Goal: Find contact information: Find contact information

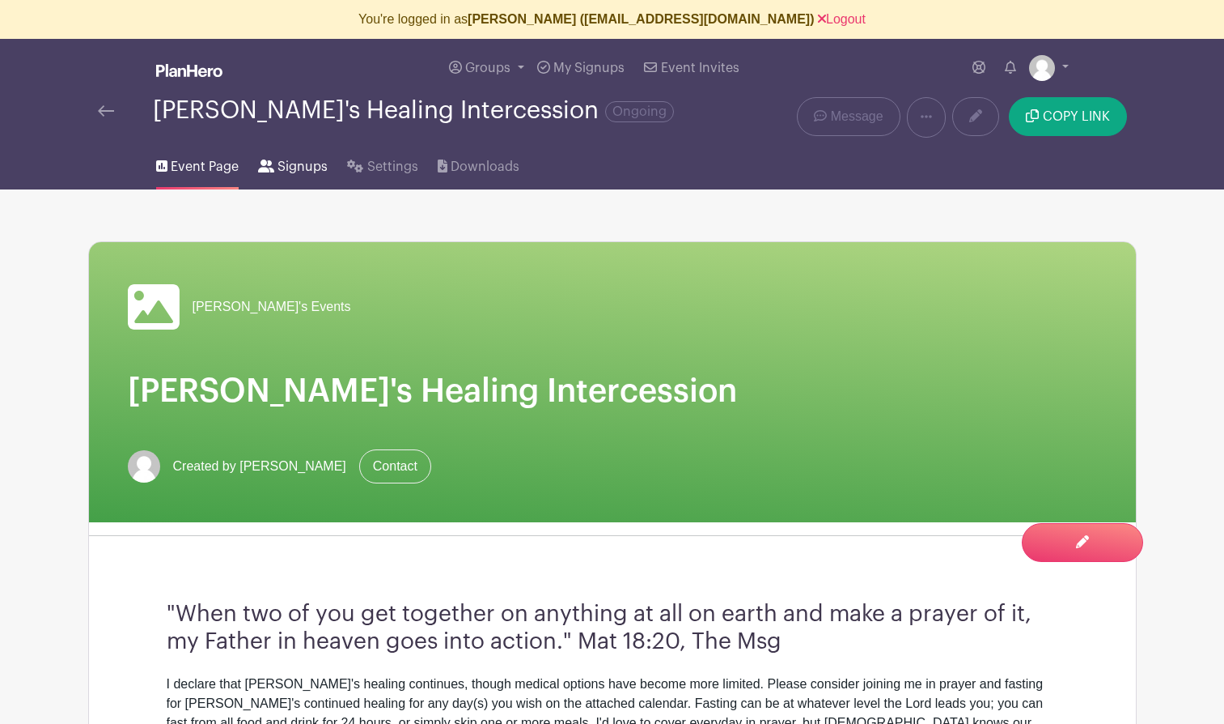
click at [295, 167] on span "Signups" at bounding box center [303, 166] width 50 height 19
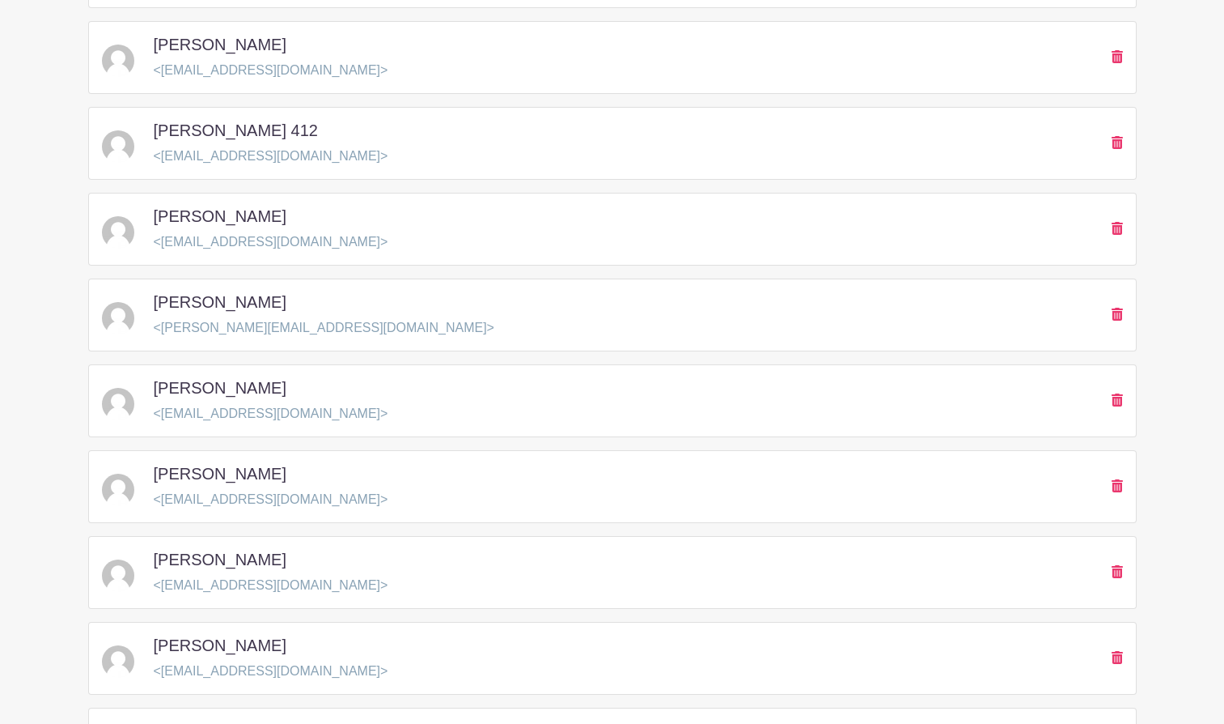
scroll to position [2302, 0]
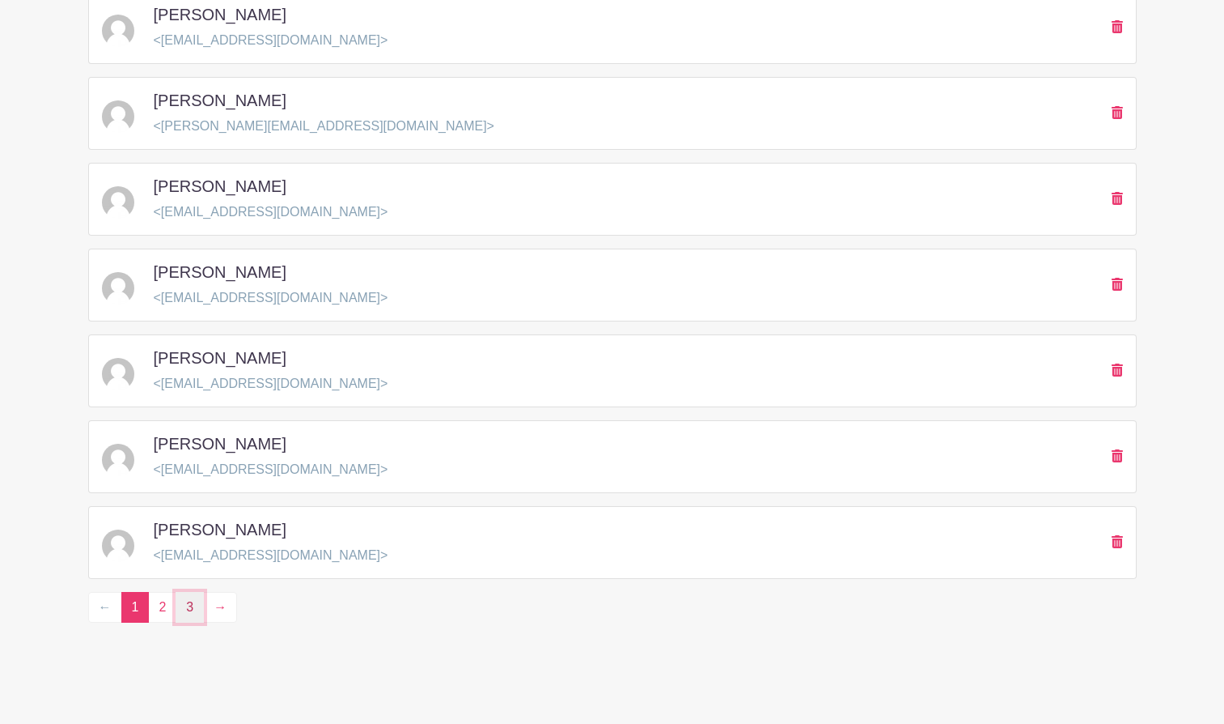
click at [189, 612] on link "3" at bounding box center [190, 607] width 28 height 31
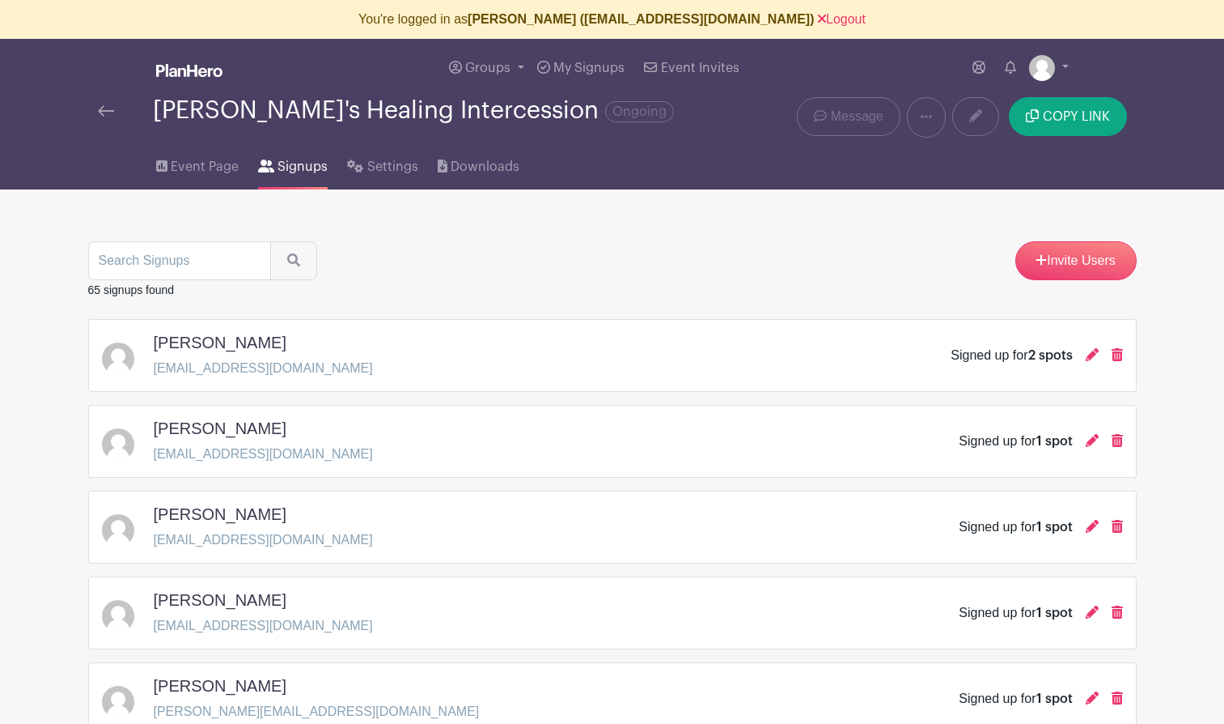
scroll to position [157, 0]
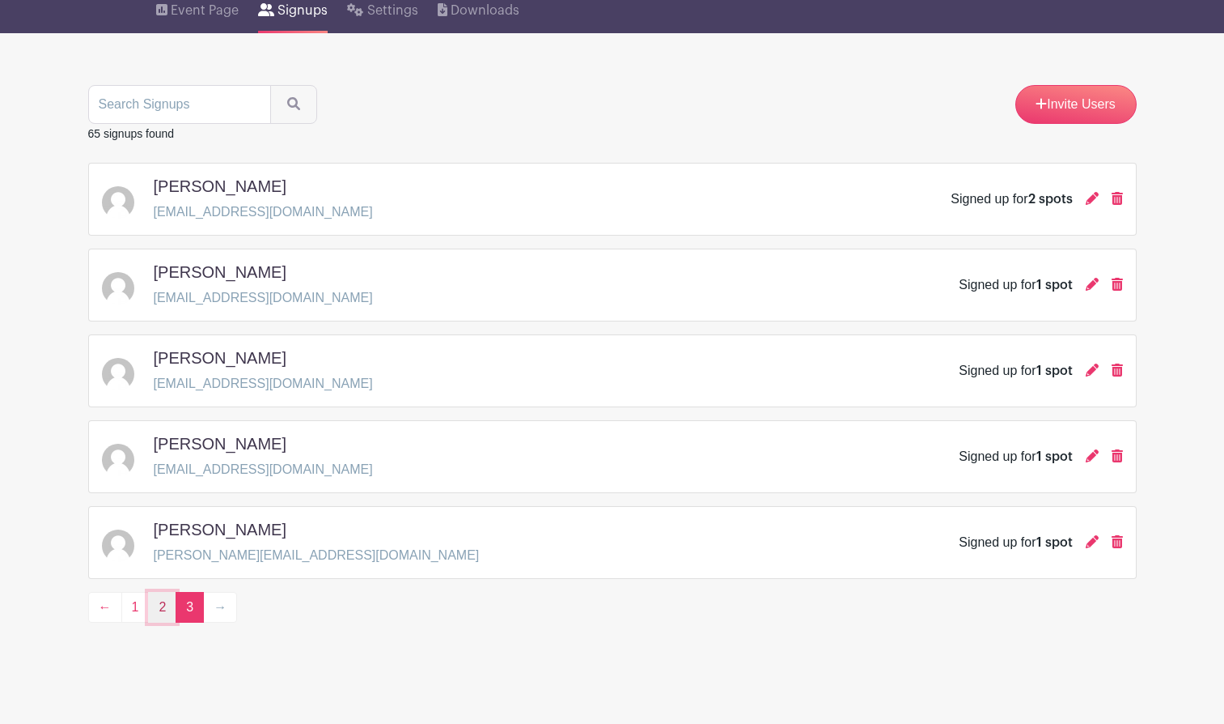
click at [154, 605] on link "2" at bounding box center [162, 607] width 28 height 31
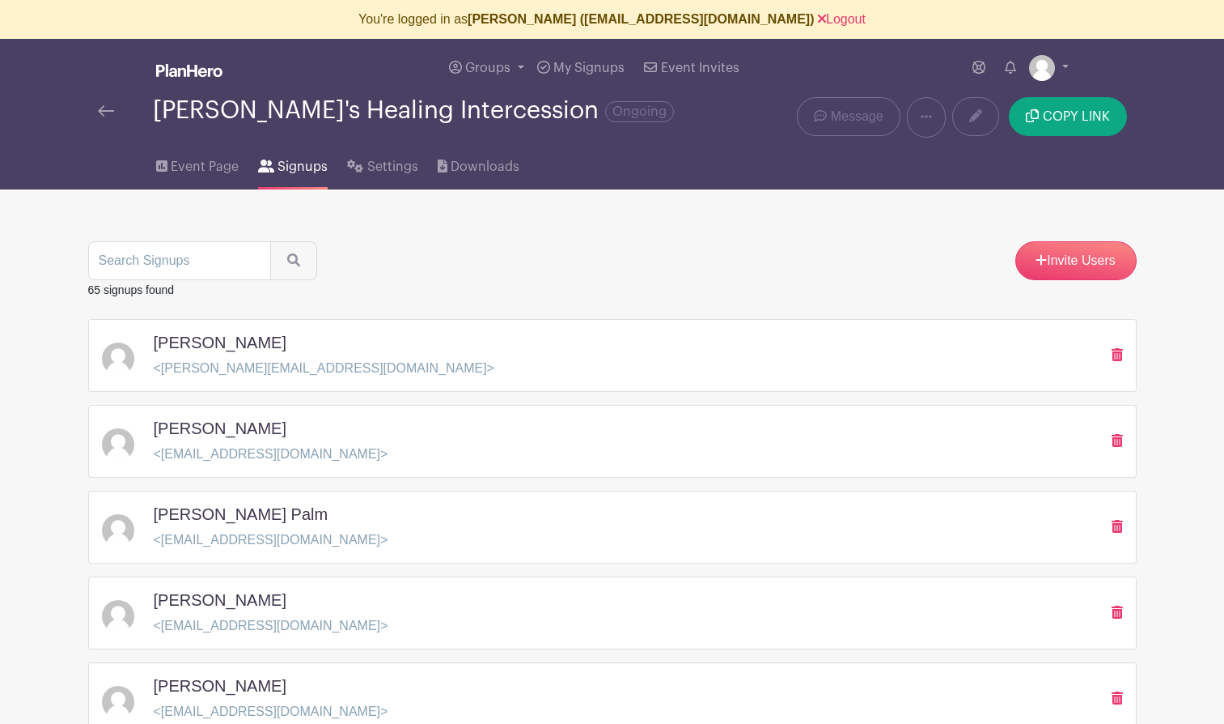
click at [293, 167] on span "Signups" at bounding box center [303, 166] width 50 height 19
click at [465, 163] on span "Downloads" at bounding box center [485, 166] width 69 height 19
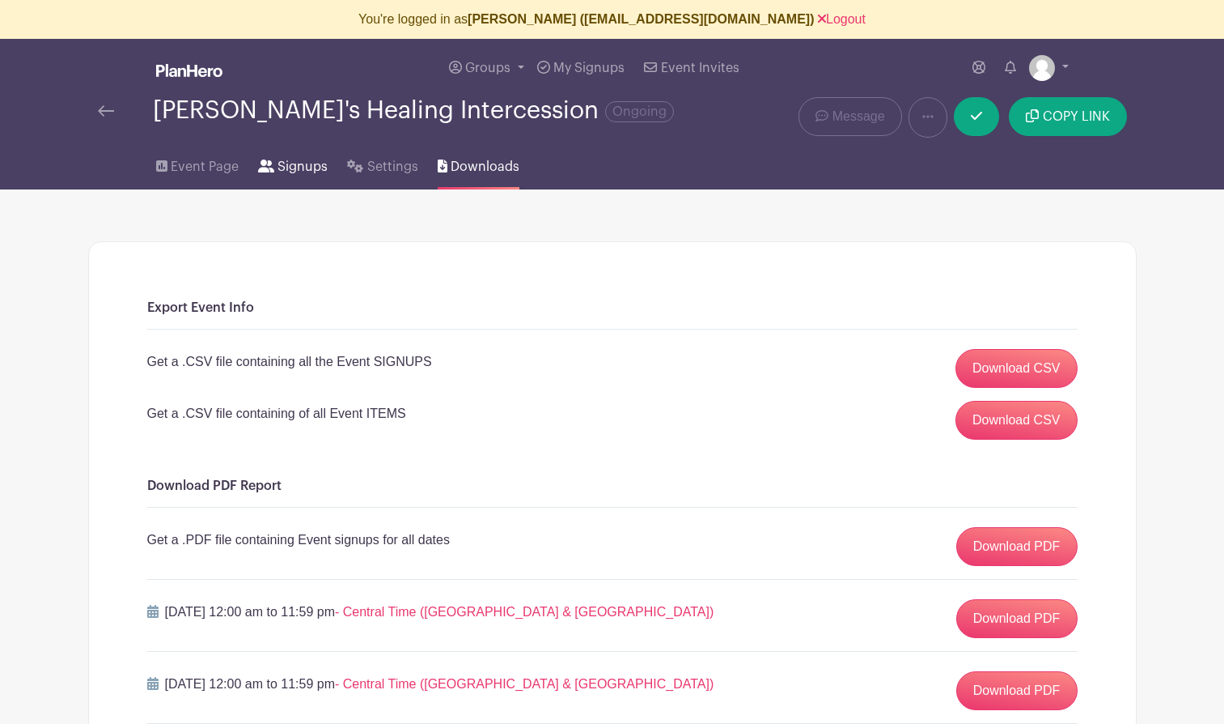
click at [307, 168] on span "Signups" at bounding box center [303, 166] width 50 height 19
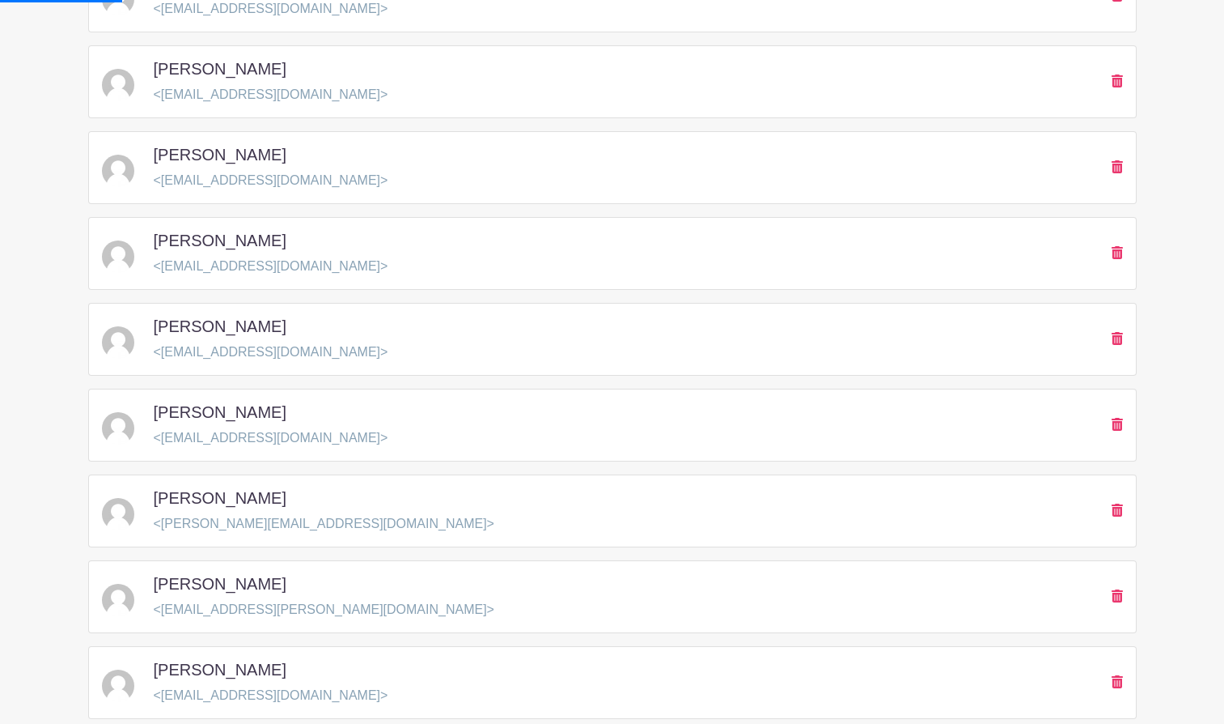
scroll to position [2302, 0]
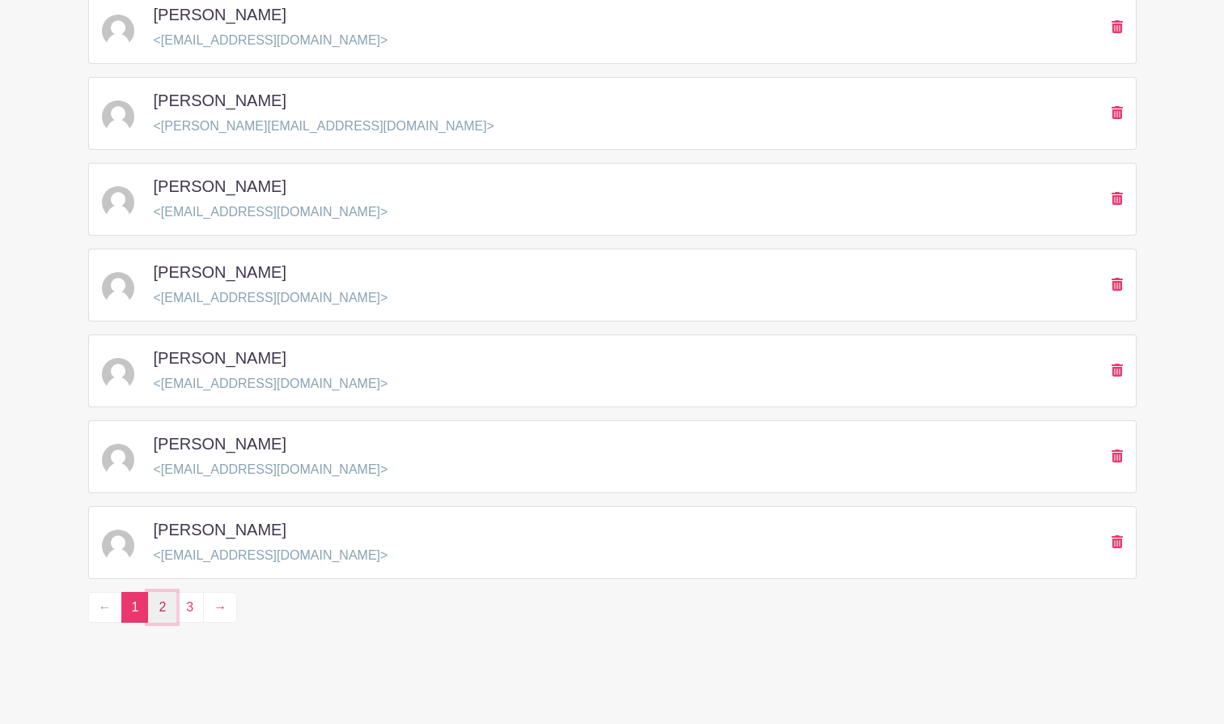
click at [164, 605] on link "2" at bounding box center [162, 607] width 28 height 31
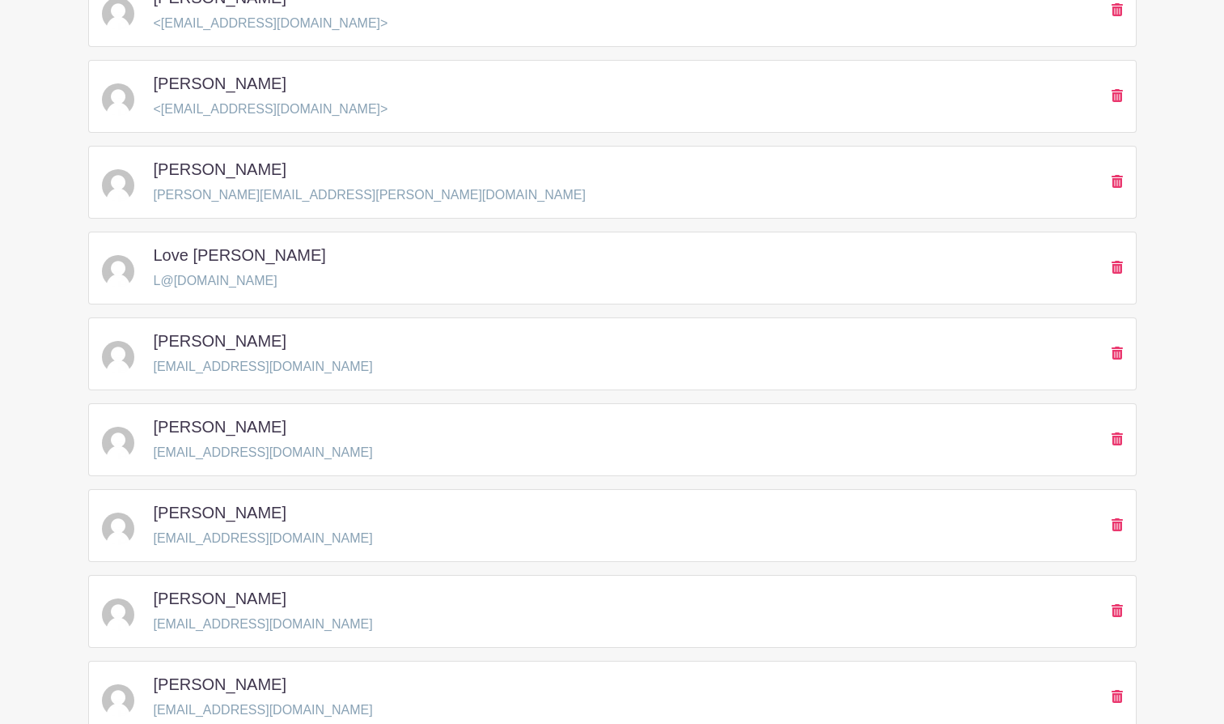
scroll to position [2302, 0]
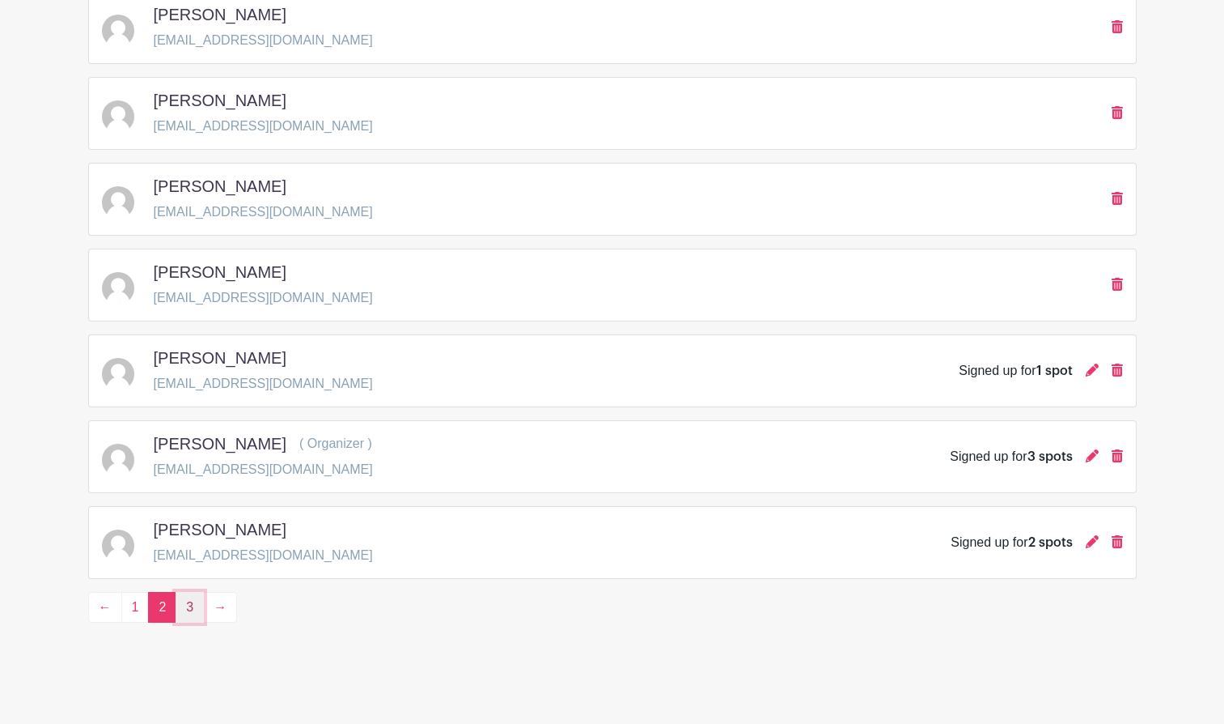
click at [192, 609] on link "3" at bounding box center [190, 607] width 28 height 31
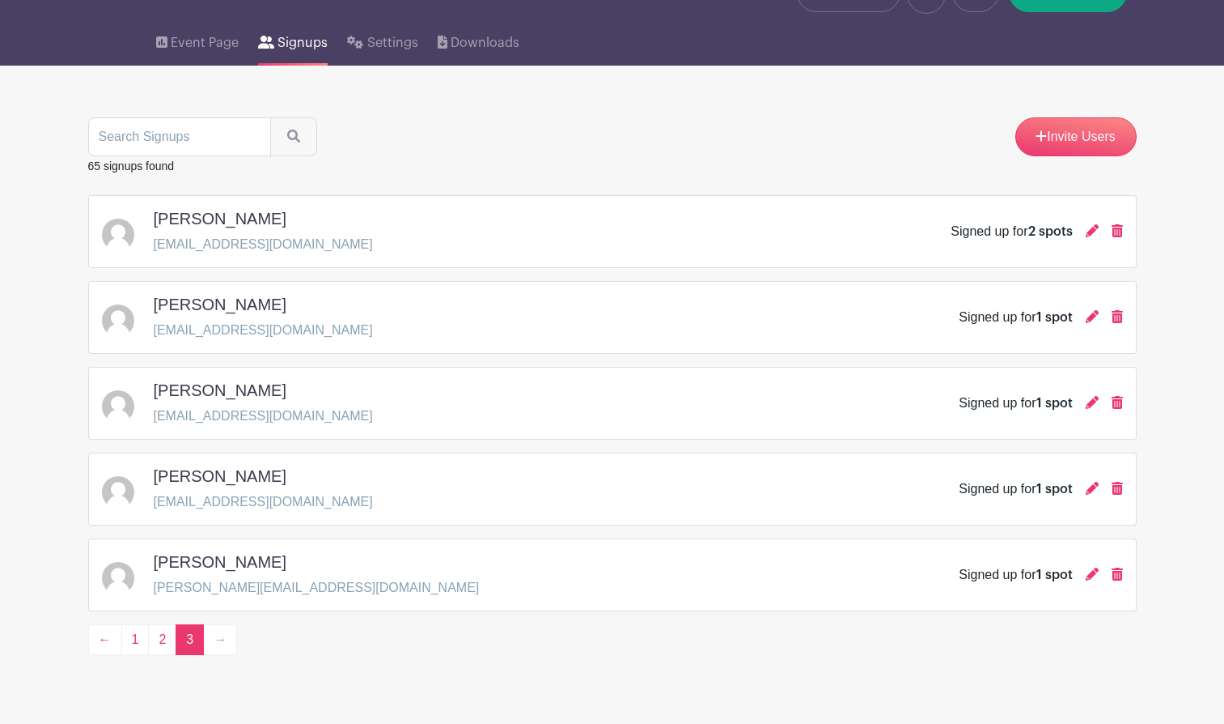
scroll to position [157, 0]
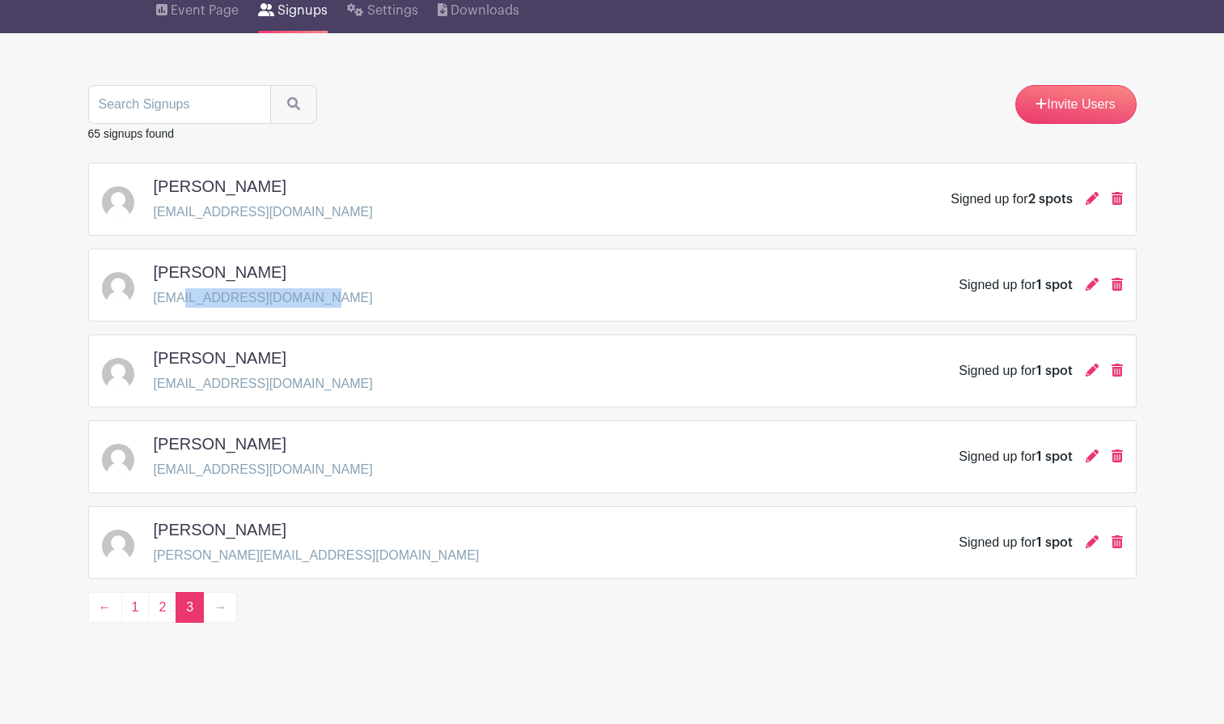
drag, startPoint x: 189, startPoint y: 298, endPoint x: 375, endPoint y: 301, distance: 186.2
click at [375, 301] on div "[PERSON_NAME] [EMAIL_ADDRESS][DOMAIN_NAME] Signed up for 1 spot" at bounding box center [612, 284] width 1021 height 45
copy p "[DOMAIN_NAME]"
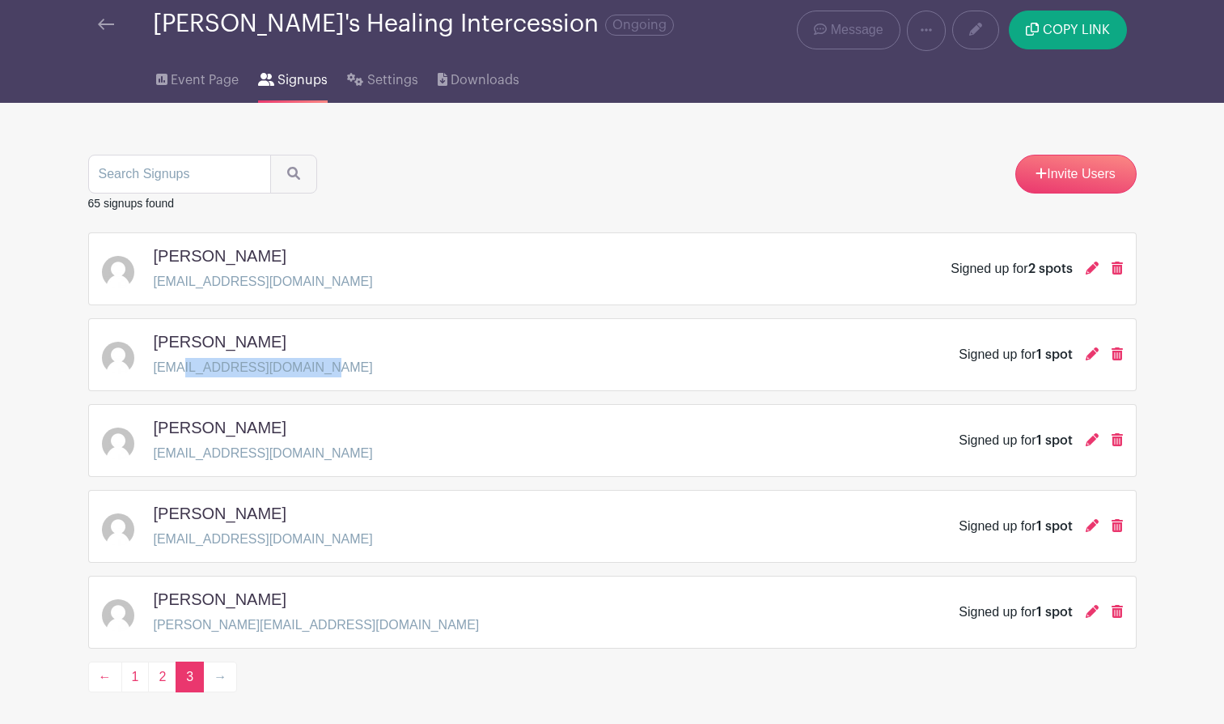
scroll to position [0, 0]
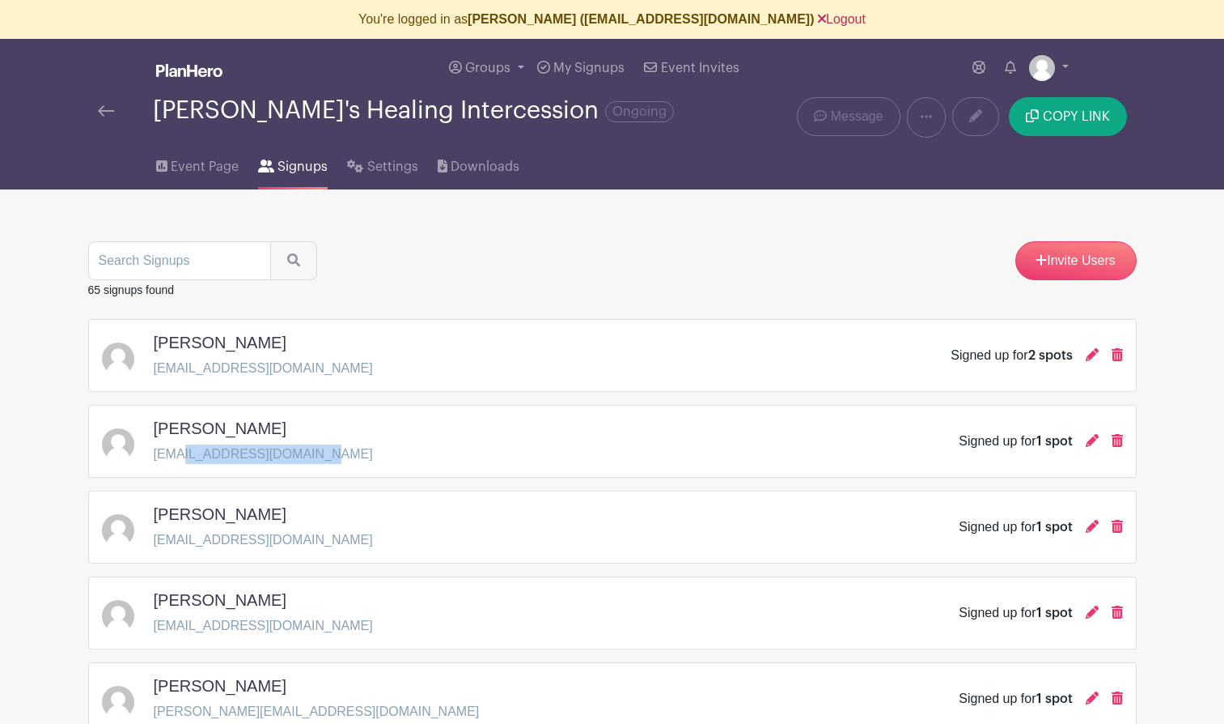
click at [818, 21] on link "Logout" at bounding box center [842, 19] width 48 height 14
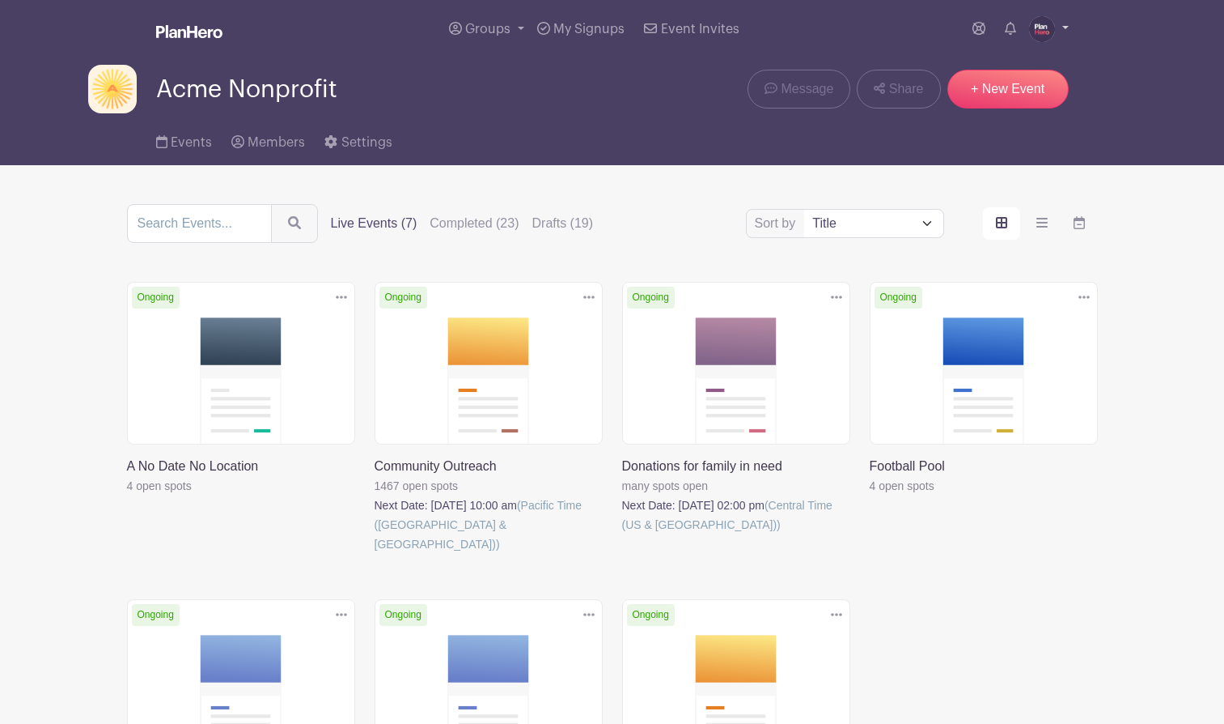
click at [1044, 34] on img at bounding box center [1042, 29] width 26 height 26
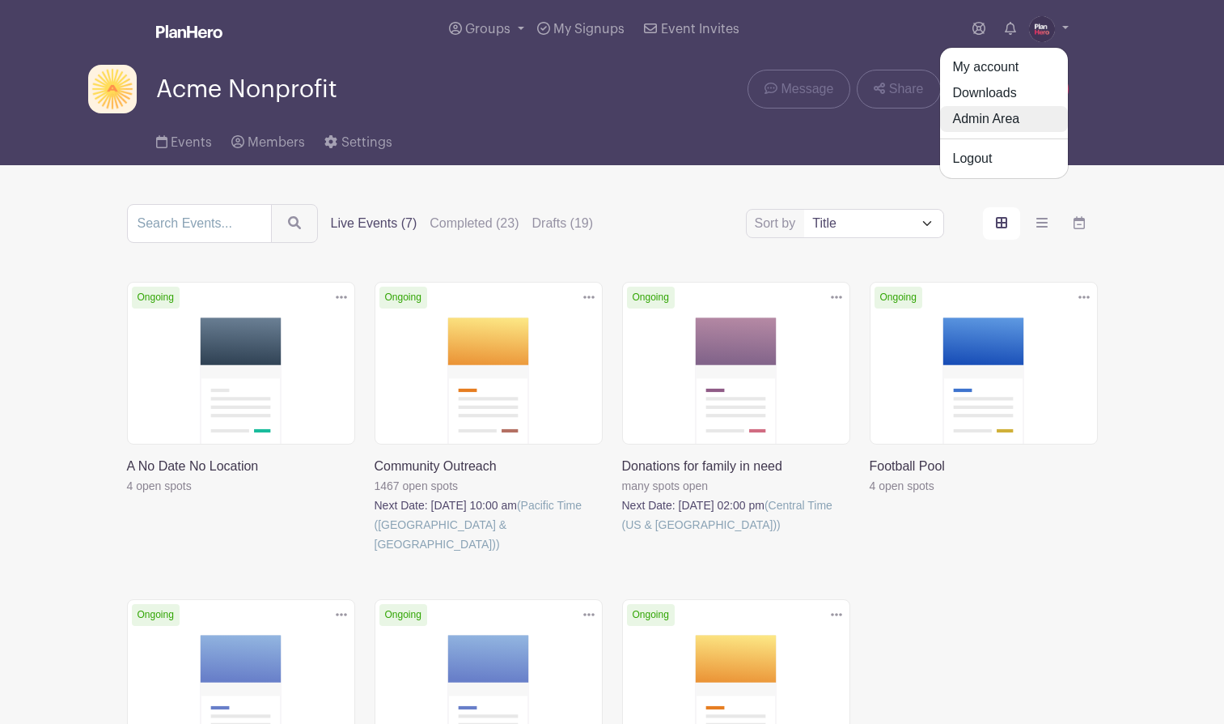
click at [1021, 116] on link "Admin Area" at bounding box center [1004, 119] width 128 height 26
